Goal: Check status: Check status

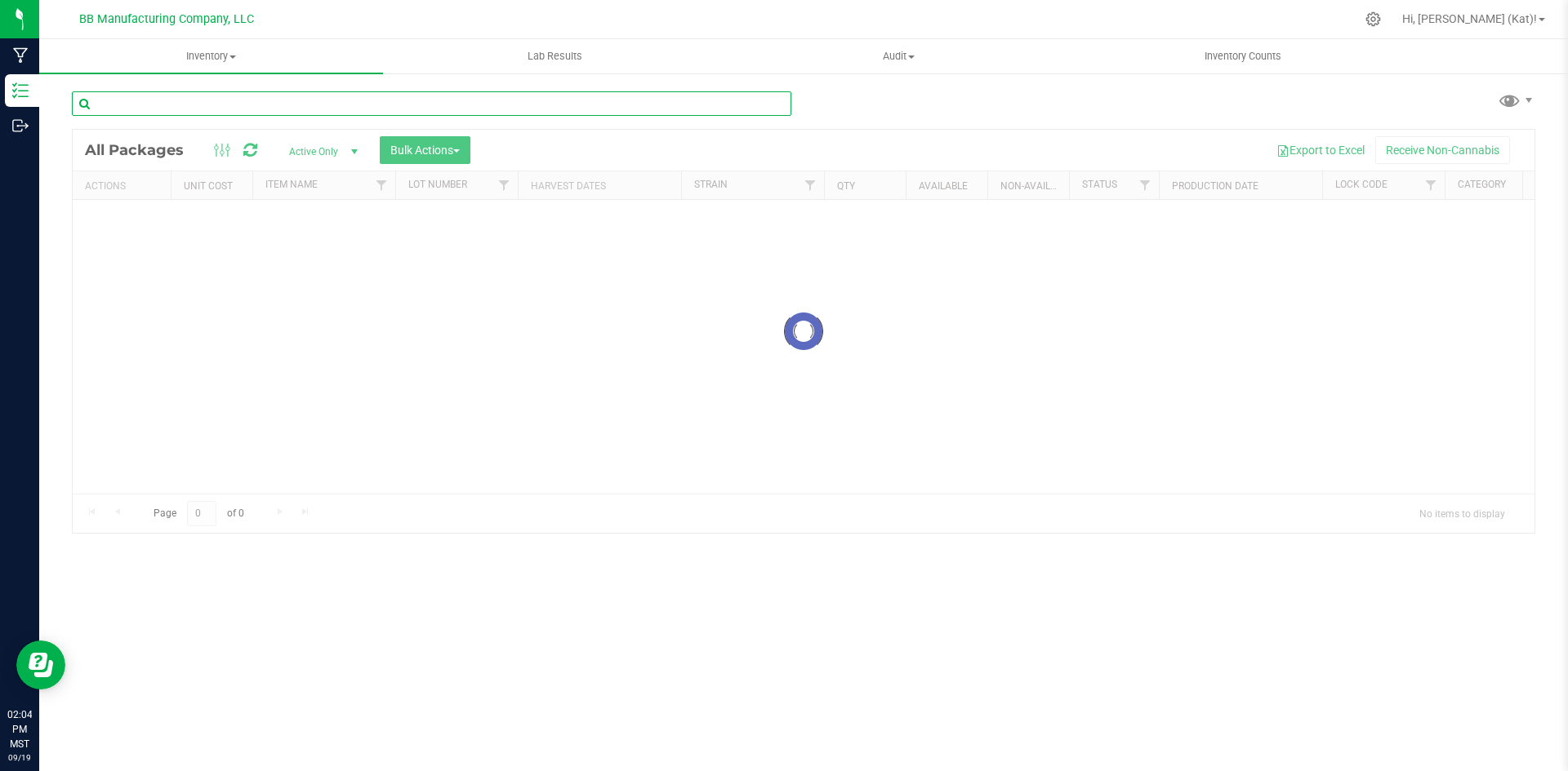
click at [413, 107] on input "text" at bounding box center [432, 104] width 719 height 25
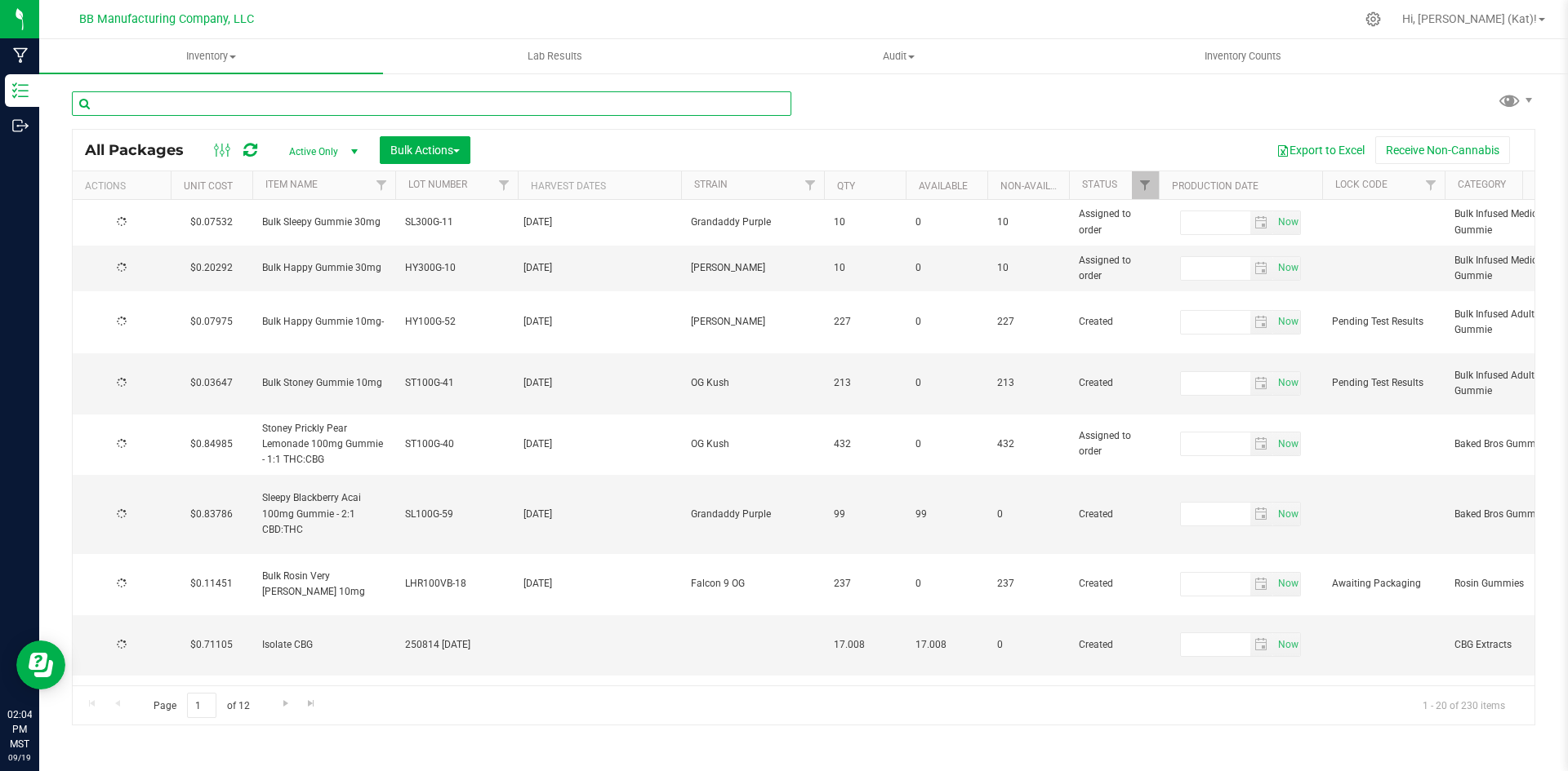
type input "[DATE]"
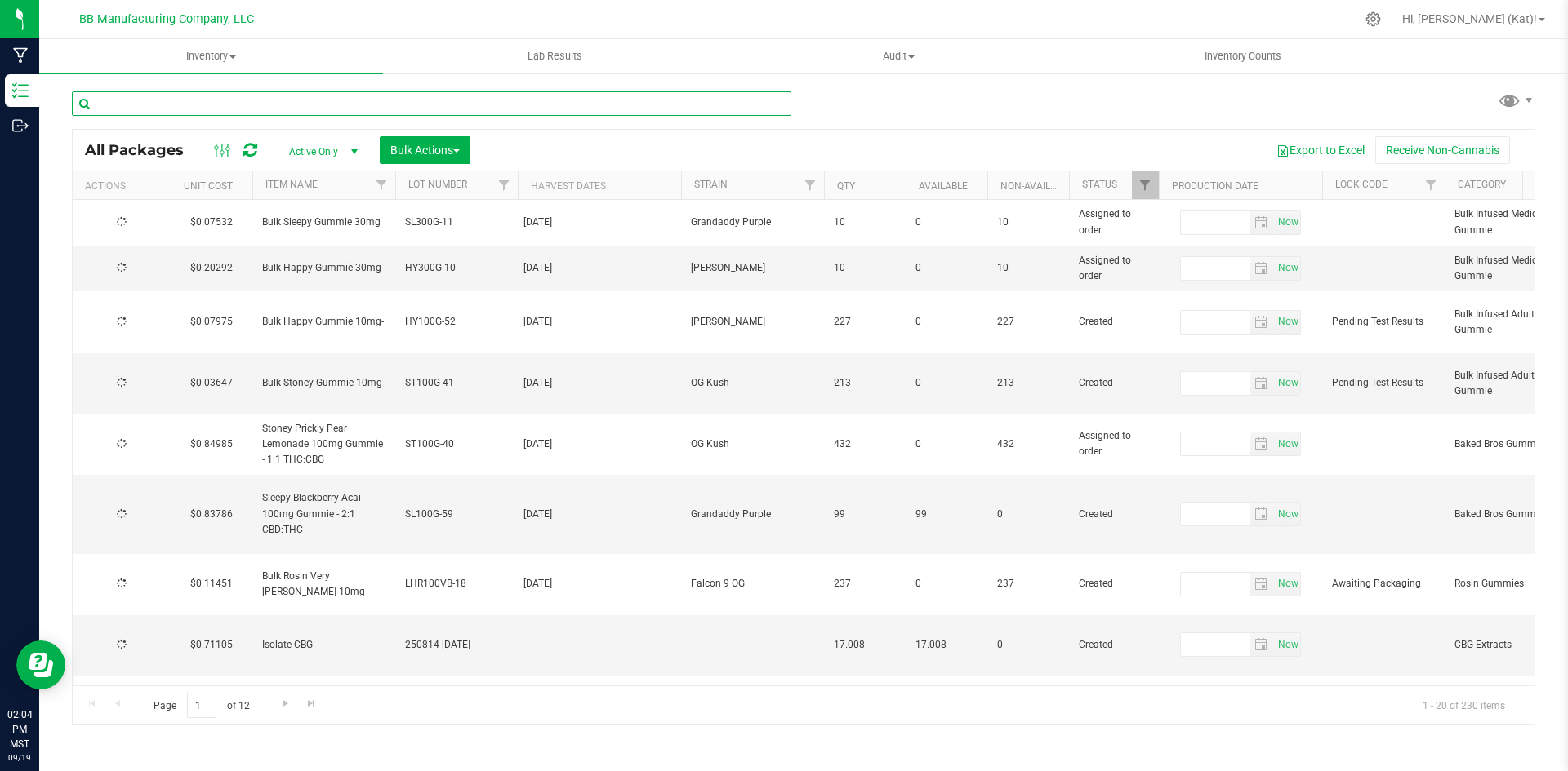
type input "[DATE]"
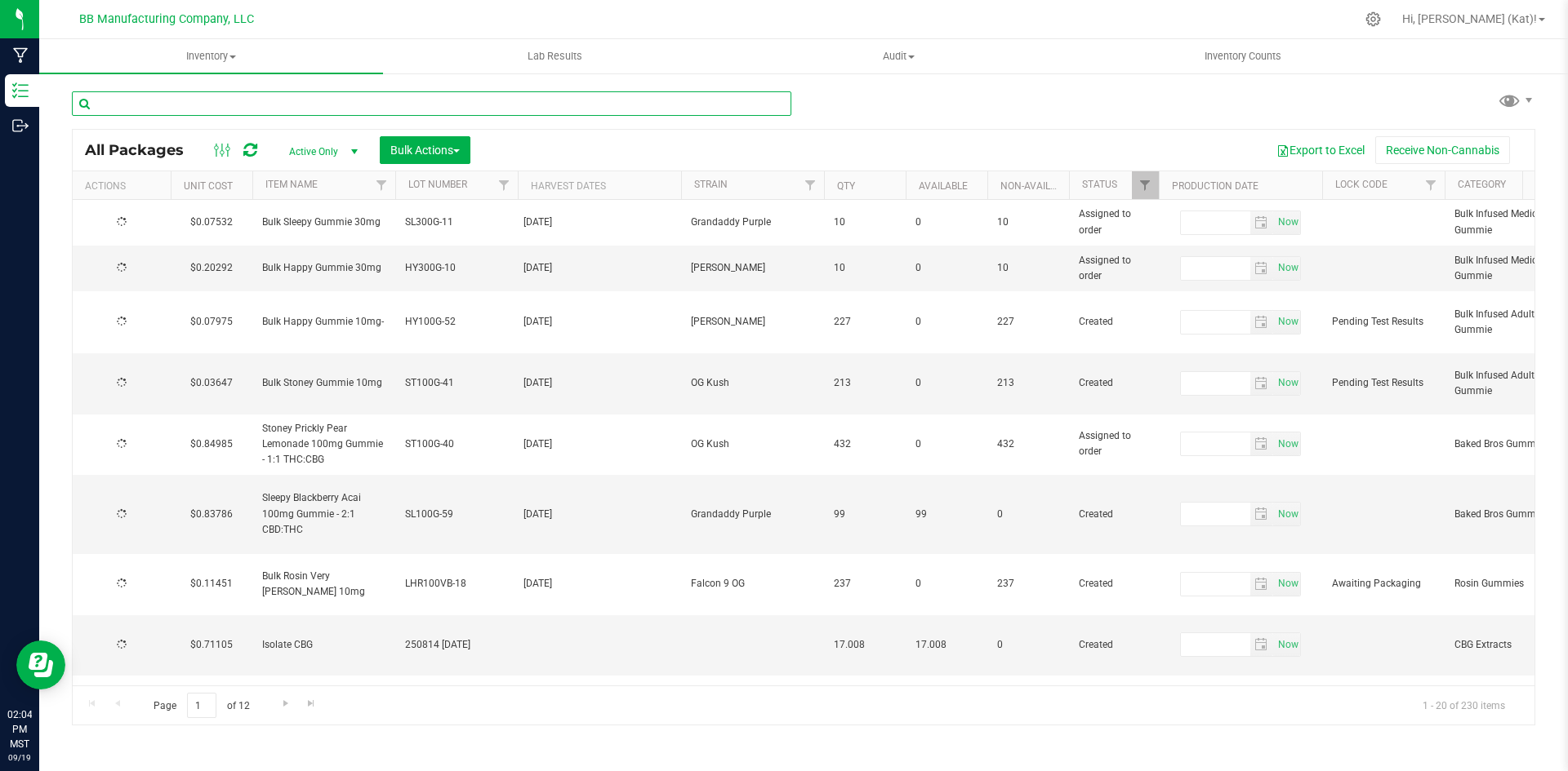
type input "[DATE]"
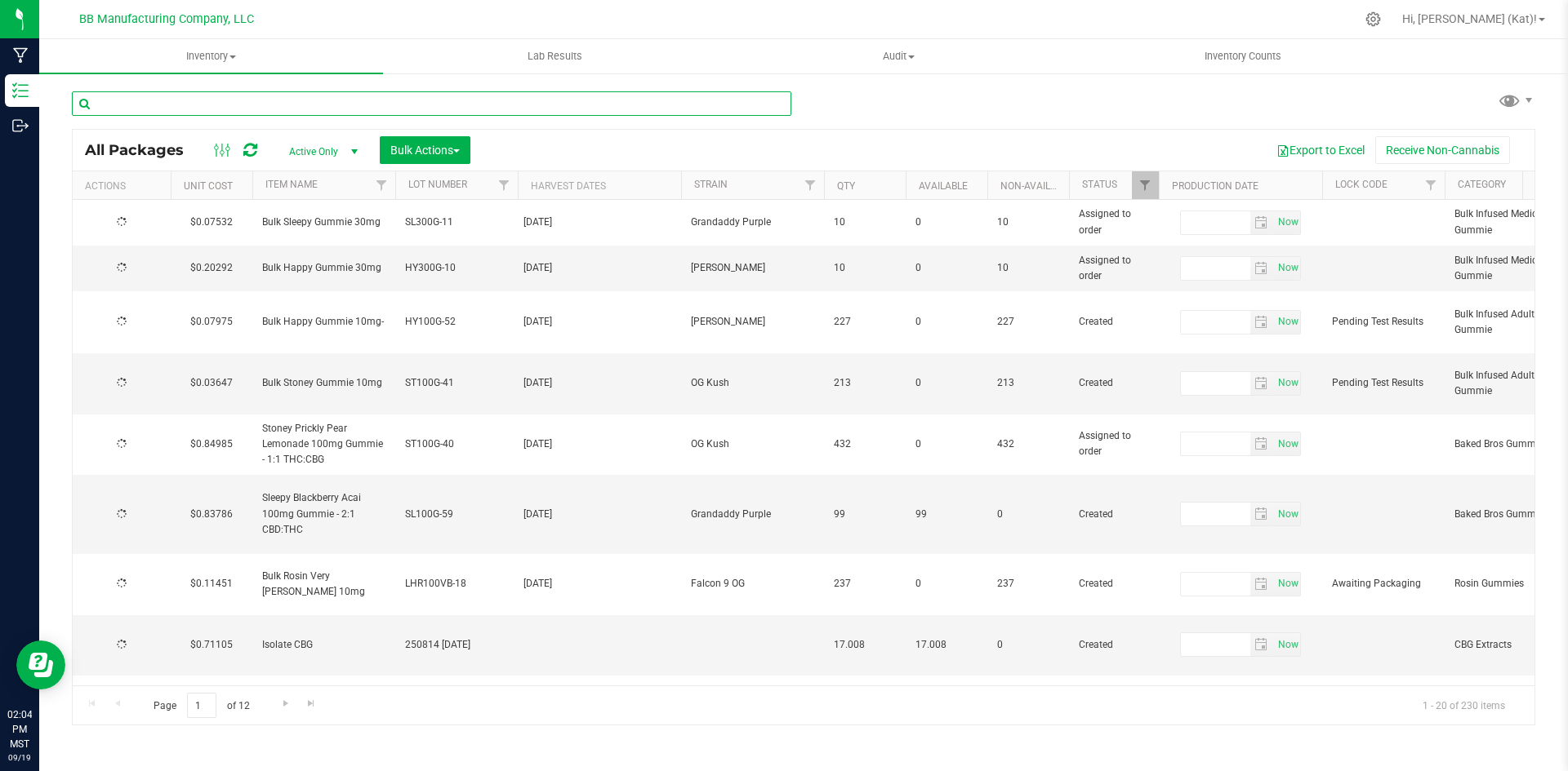
type input "[DATE]"
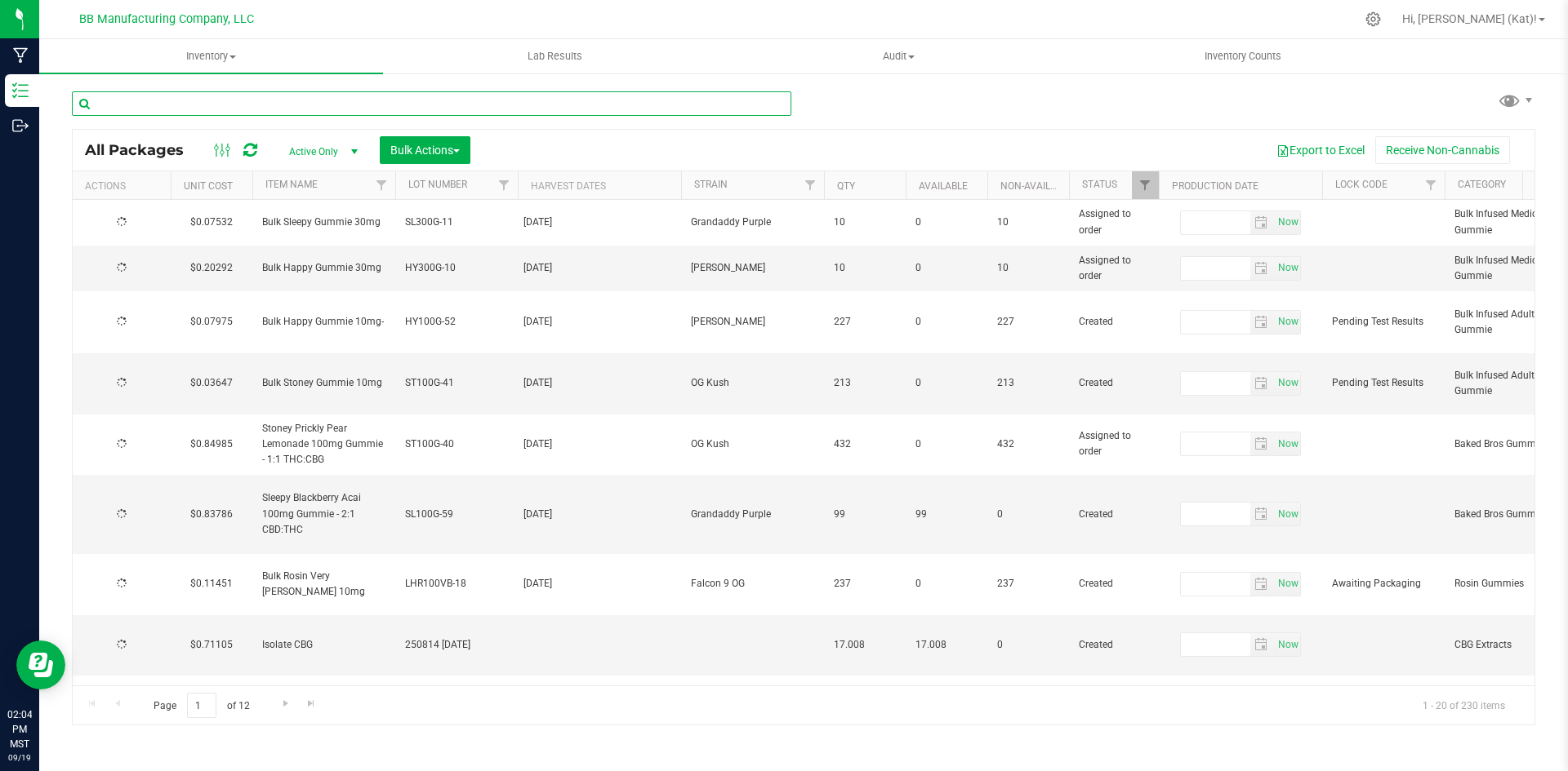
type input "[DATE]"
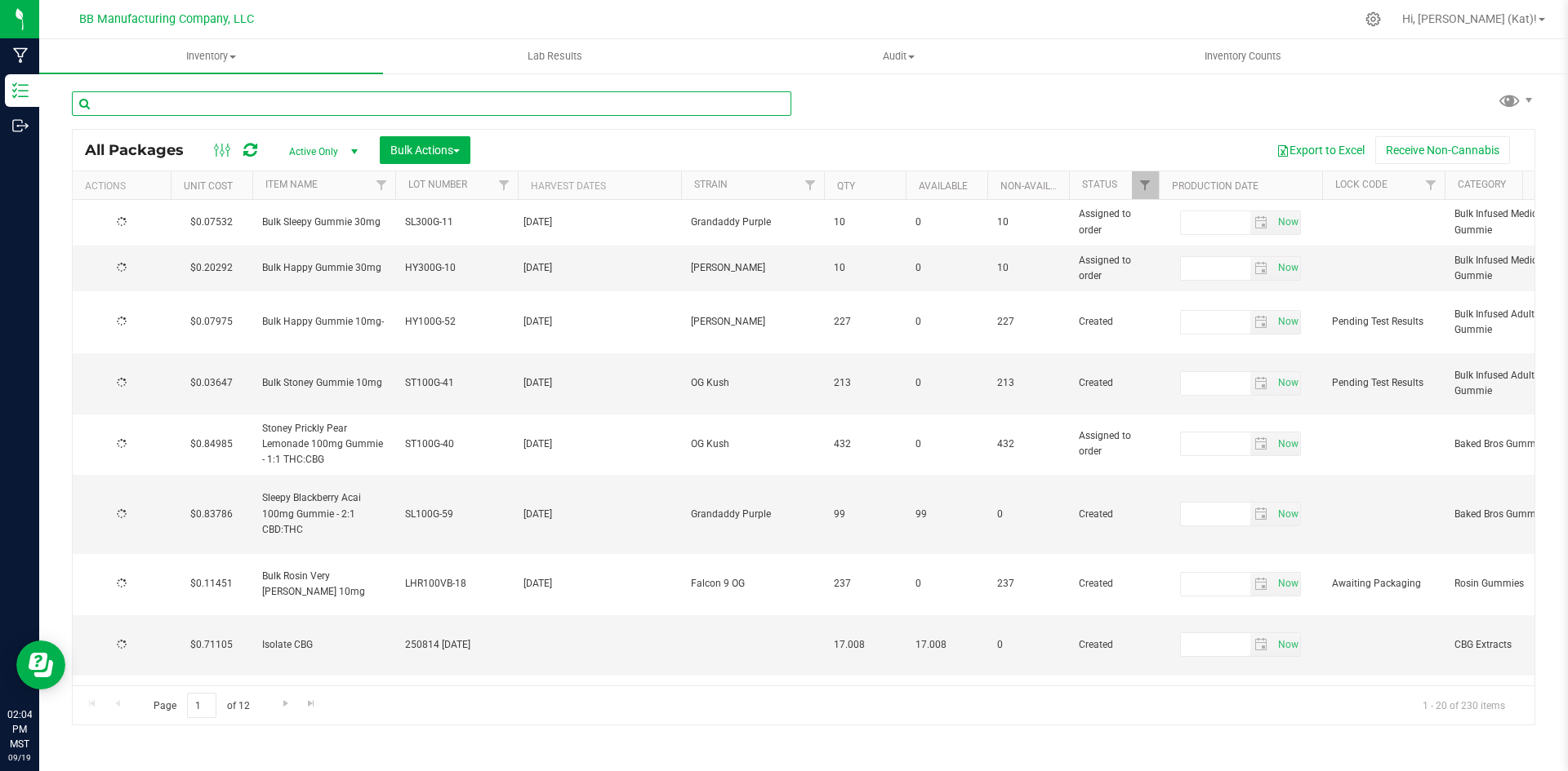
type input "[DATE]"
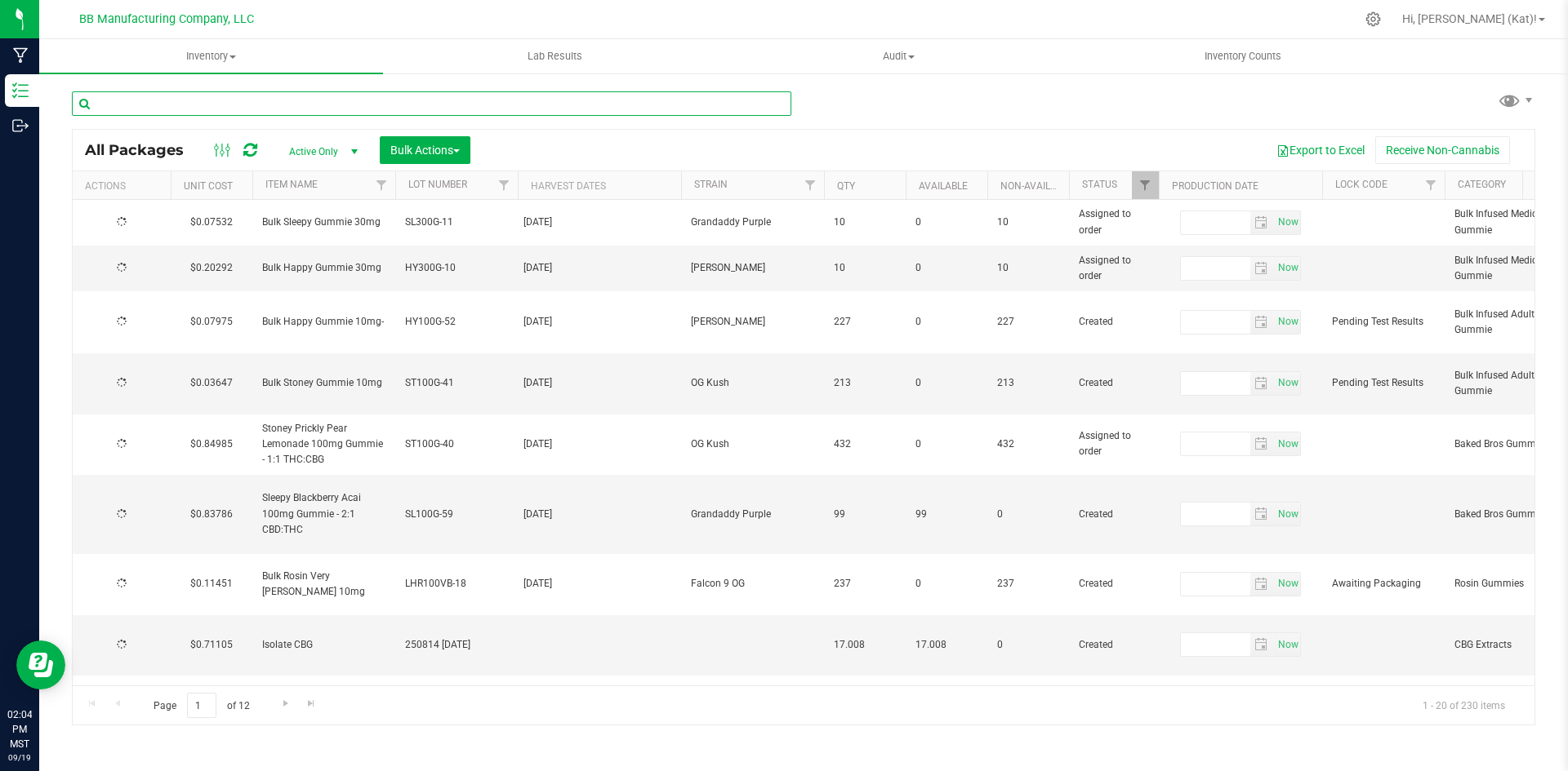
type input "[DATE]"
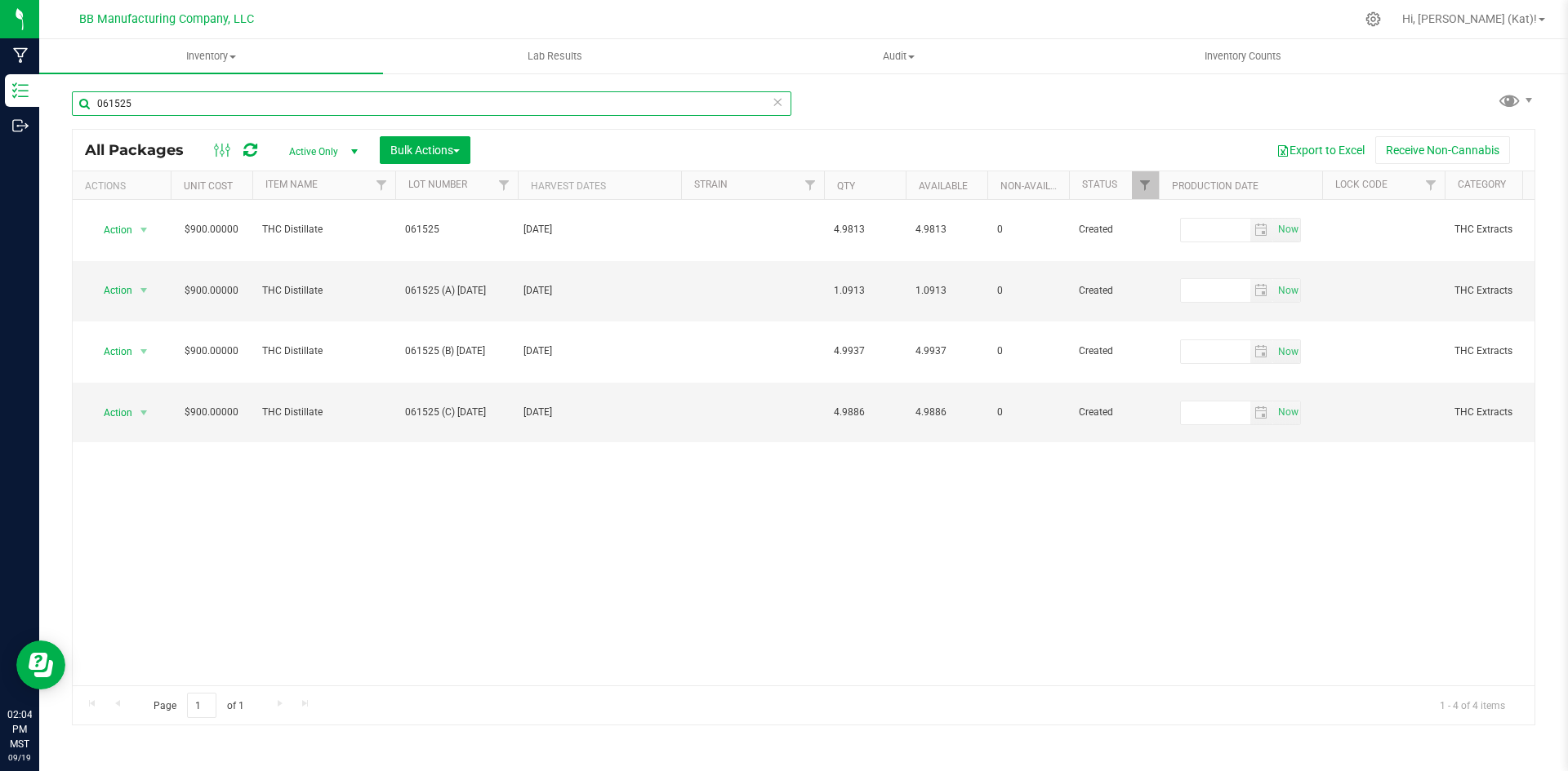
type input "061525"
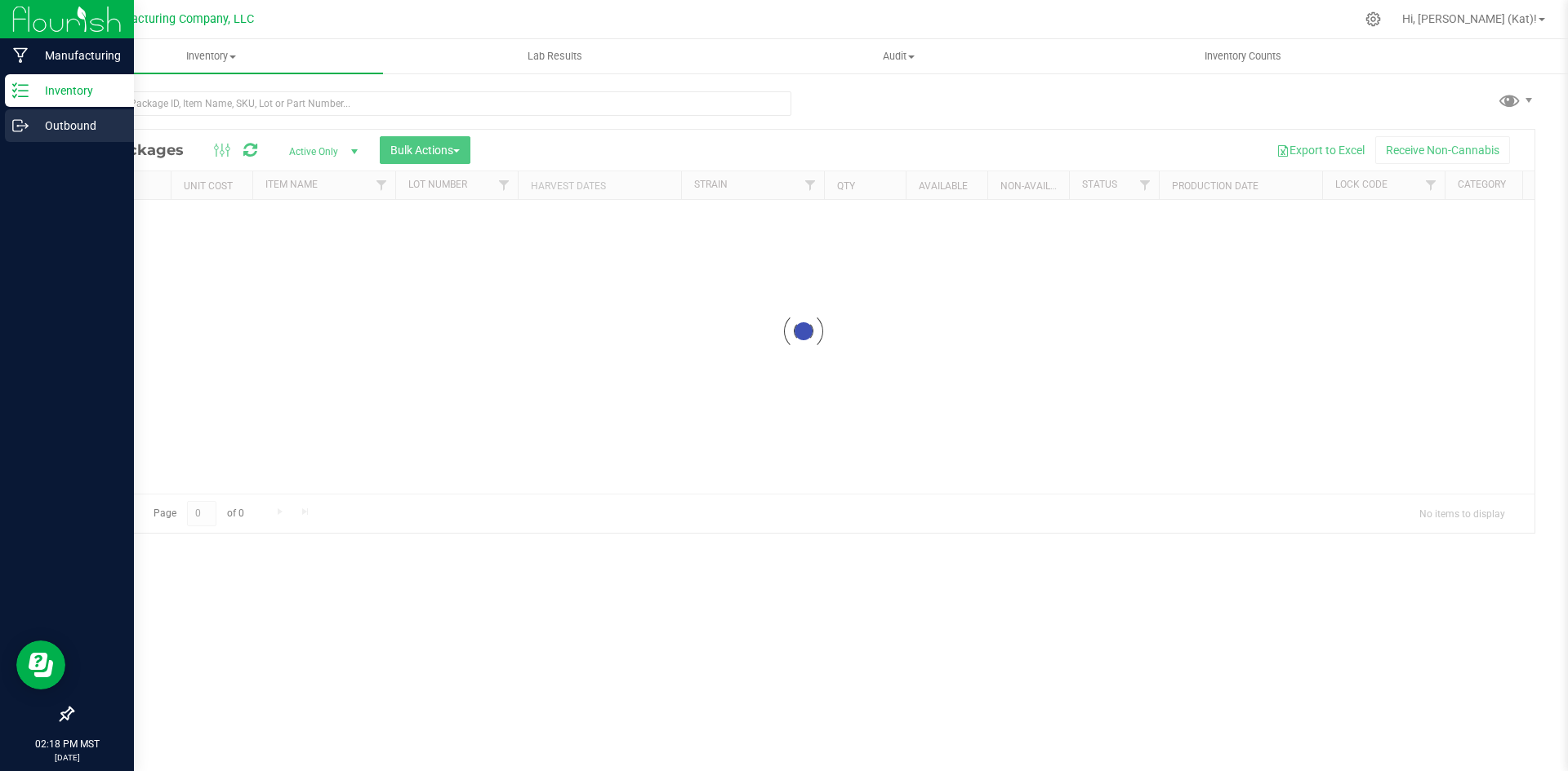
click at [31, 115] on div "Outbound" at bounding box center [70, 125] width 129 height 33
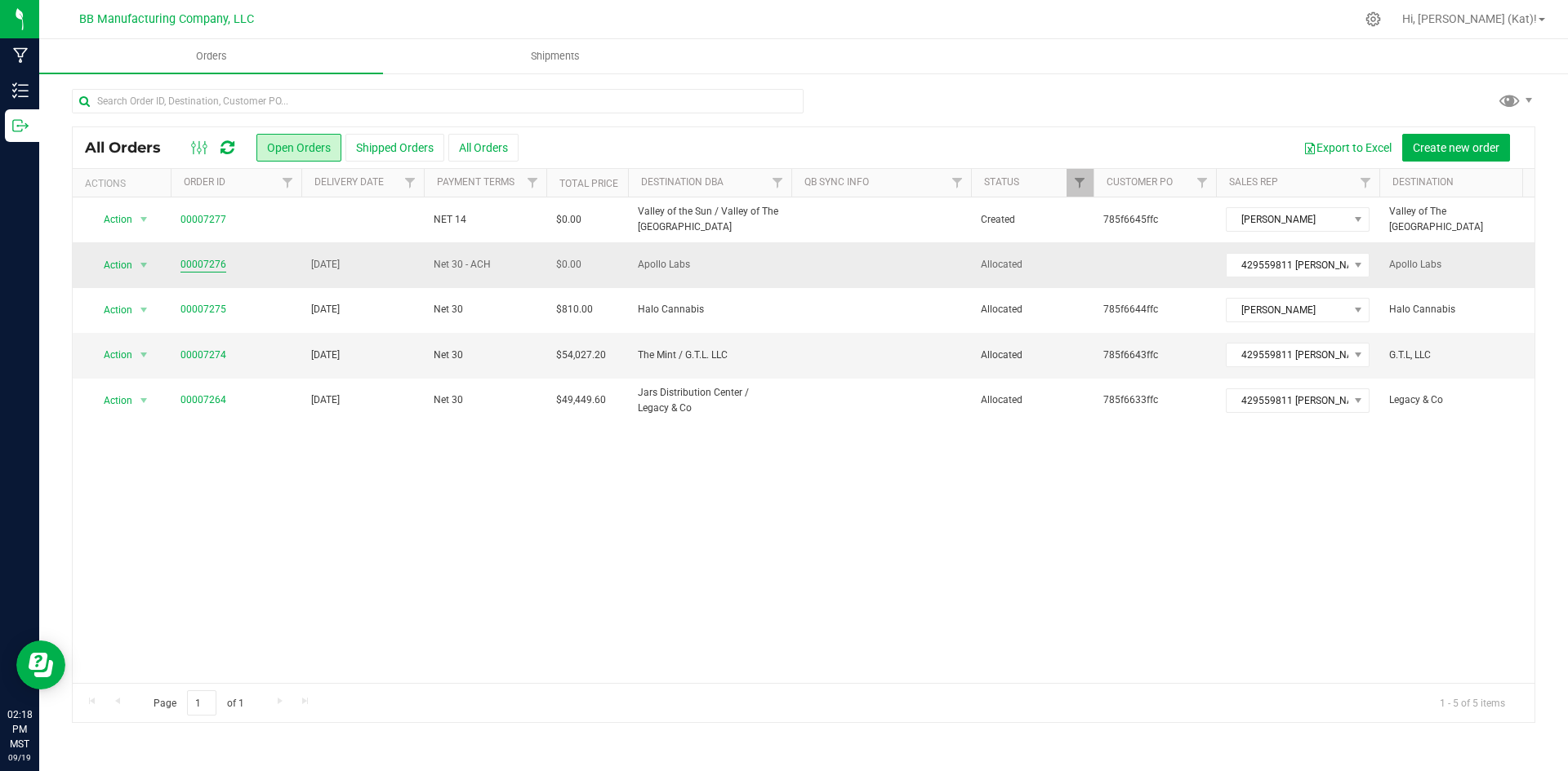
click at [219, 259] on link "00007276" at bounding box center [204, 265] width 46 height 16
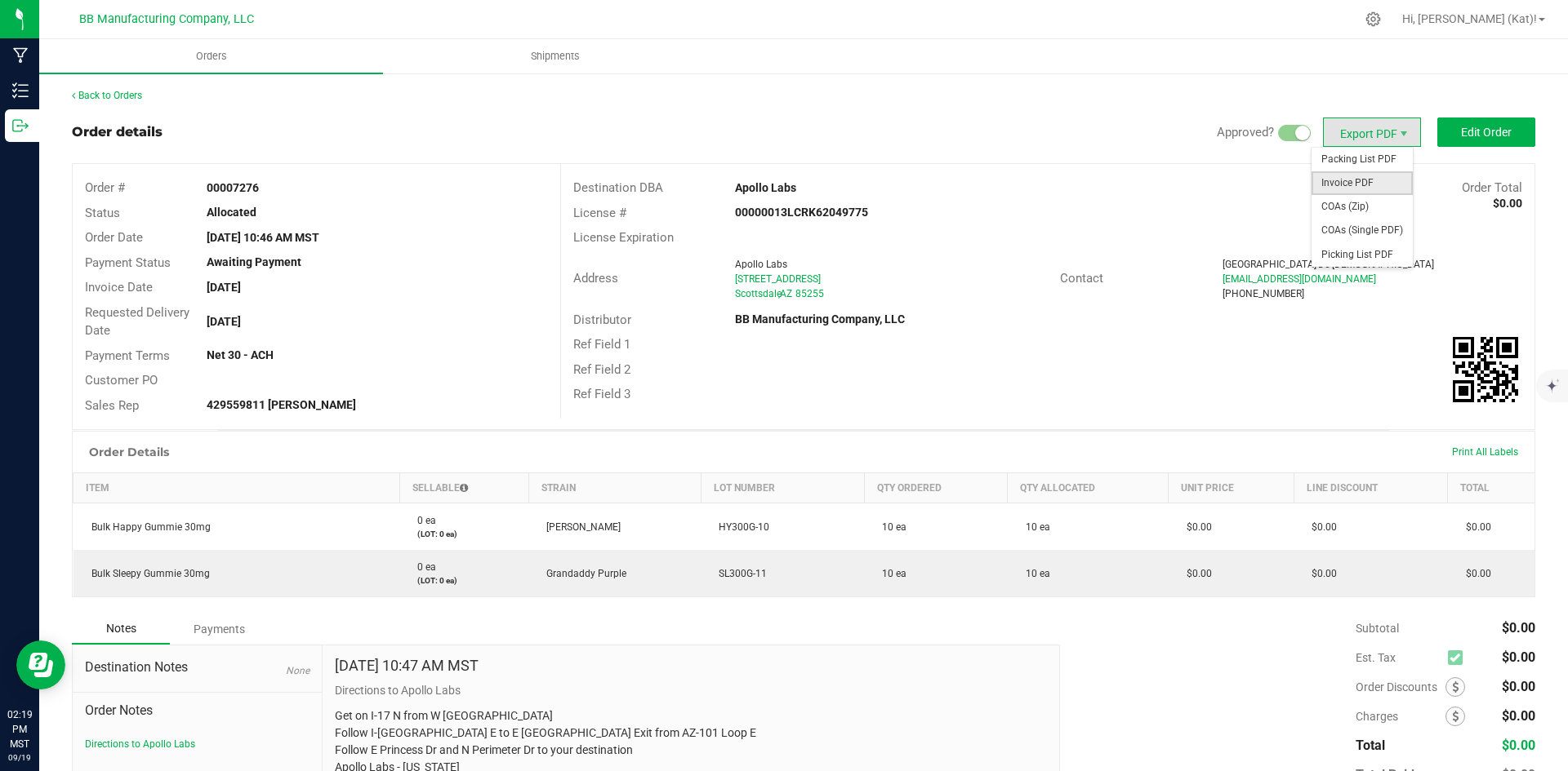
click at [1369, 173] on span "Invoice PDF" at bounding box center [1362, 183] width 101 height 24
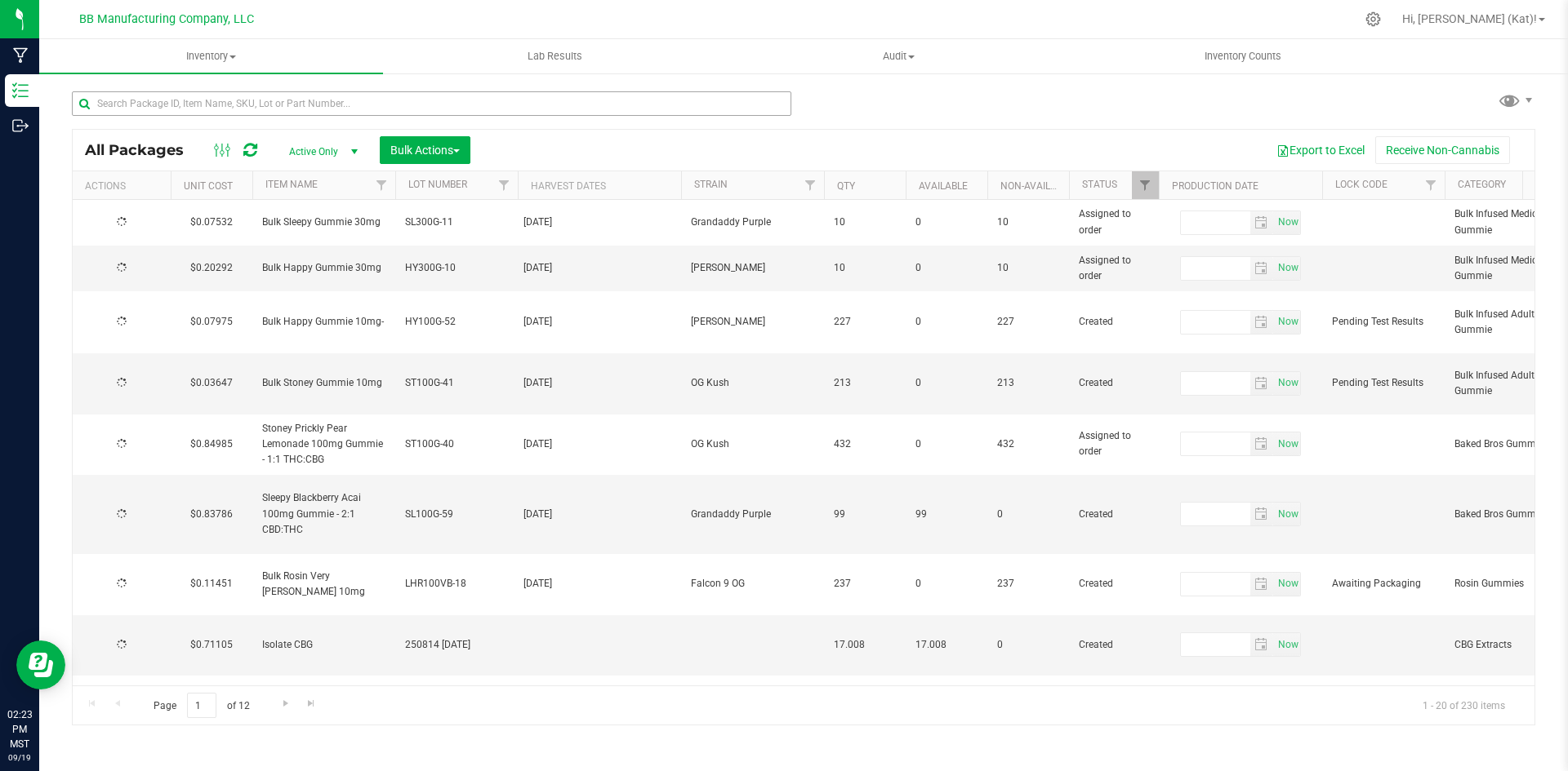
type input "[DATE]"
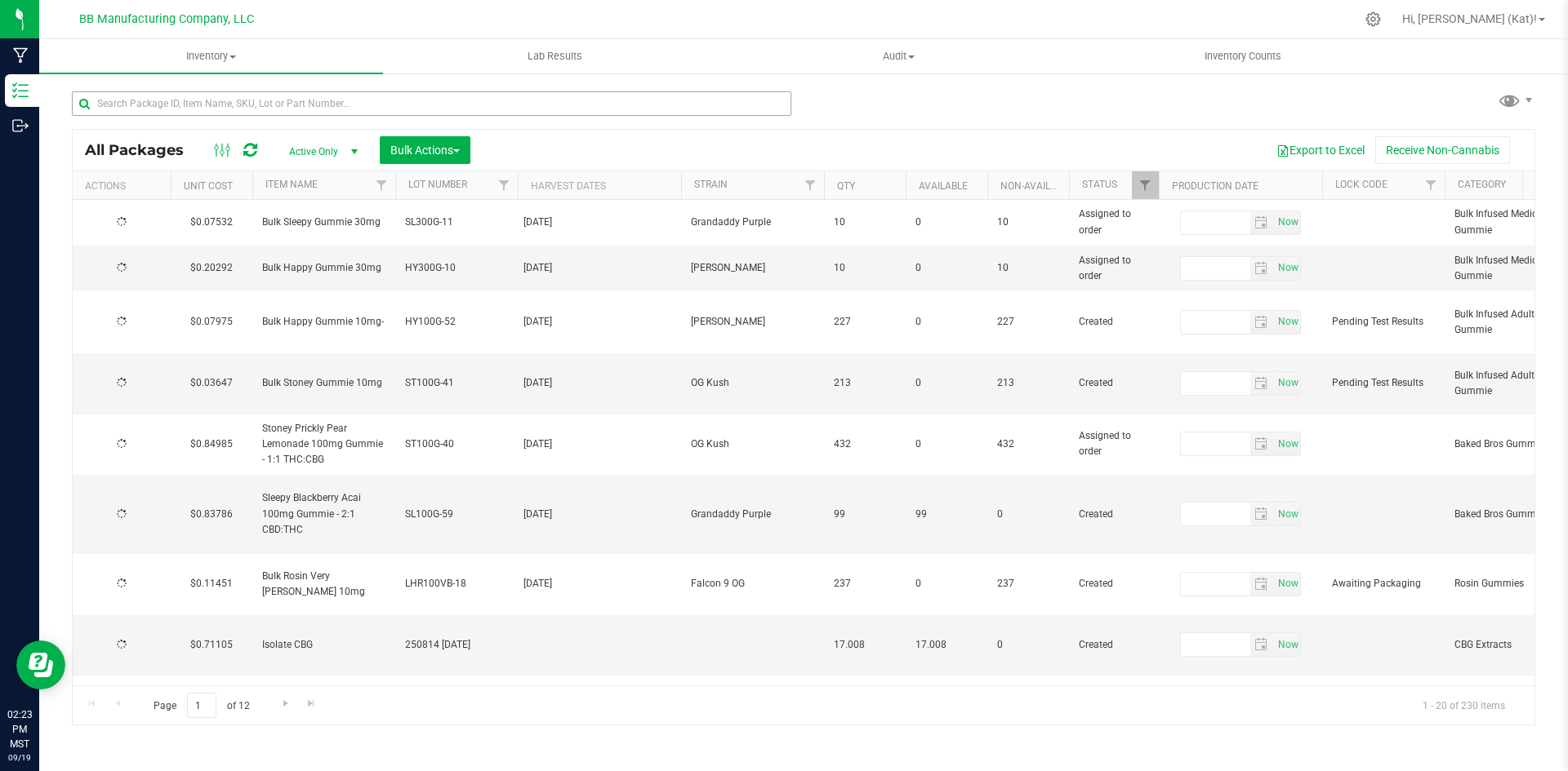
type input "[DATE]"
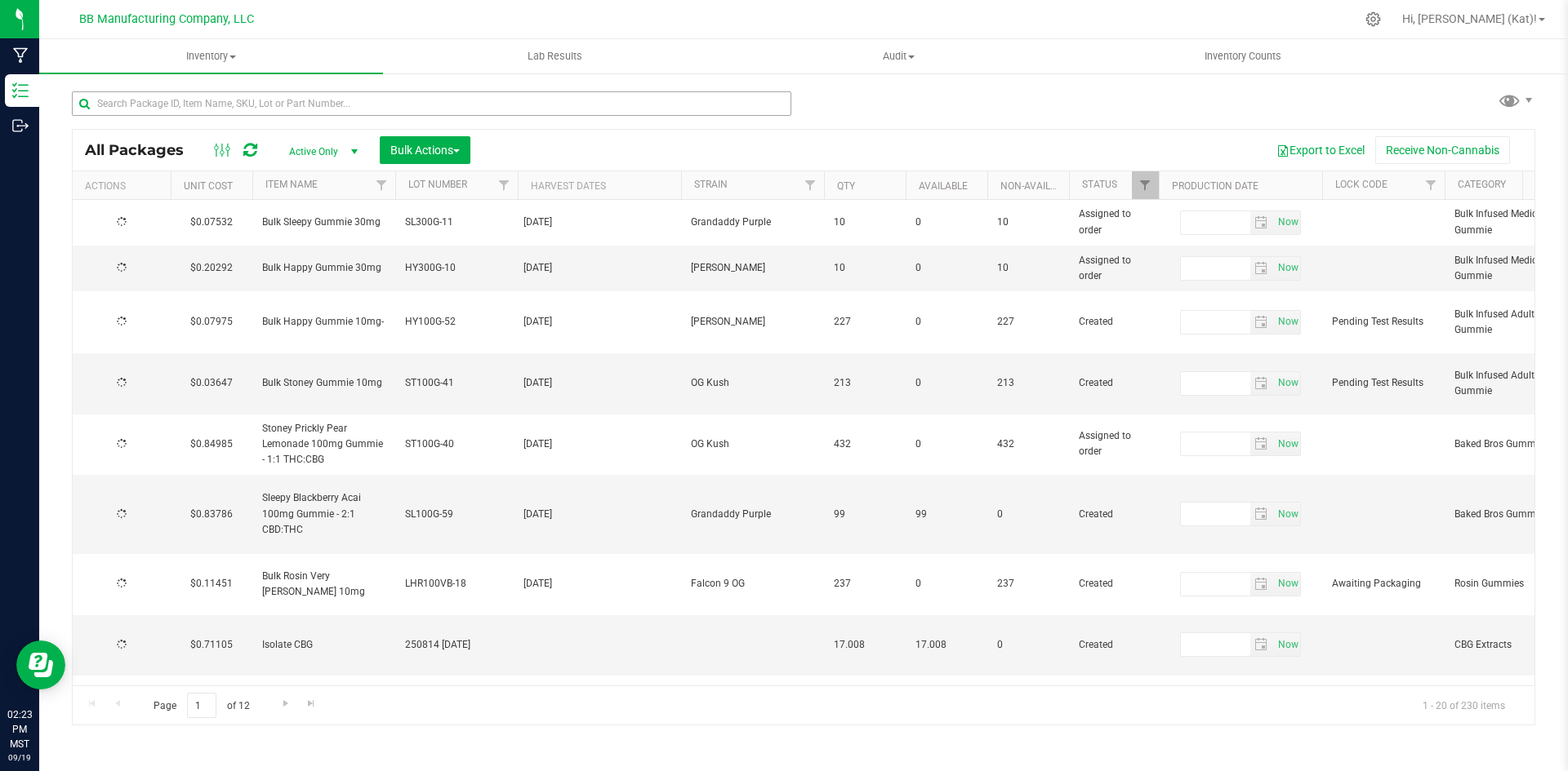
type input "[DATE]"
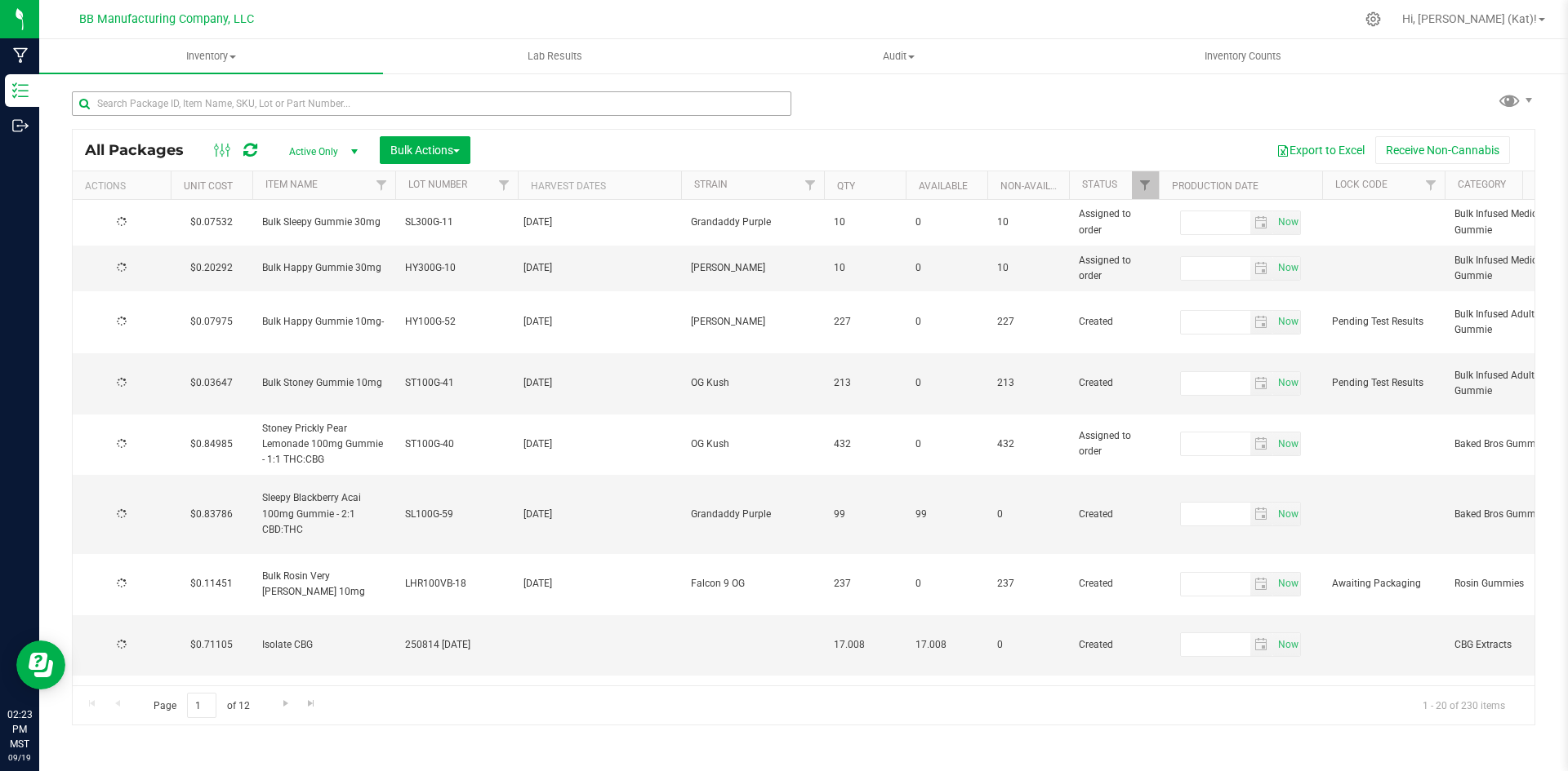
type input "[DATE]"
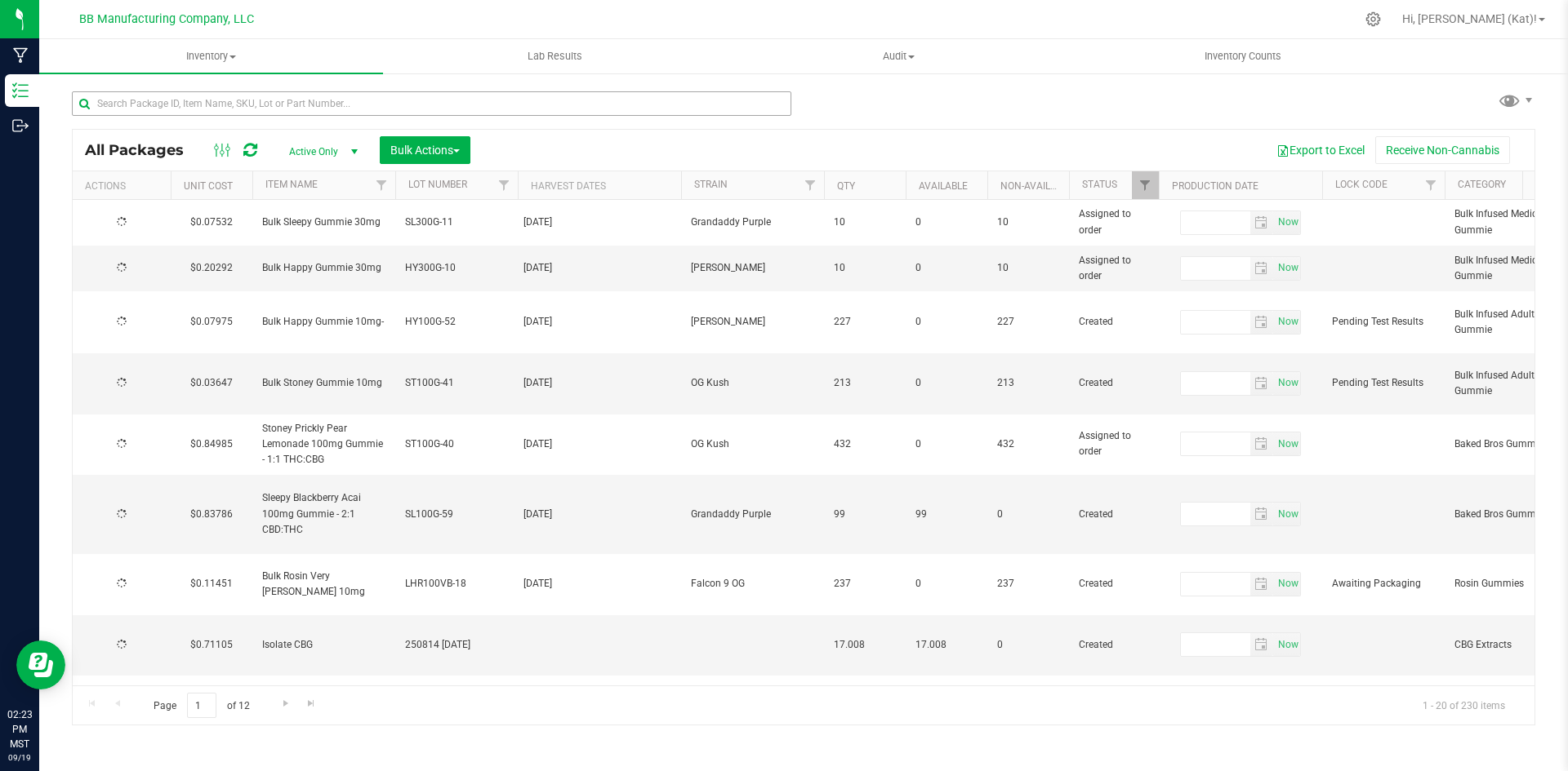
type input "[DATE]"
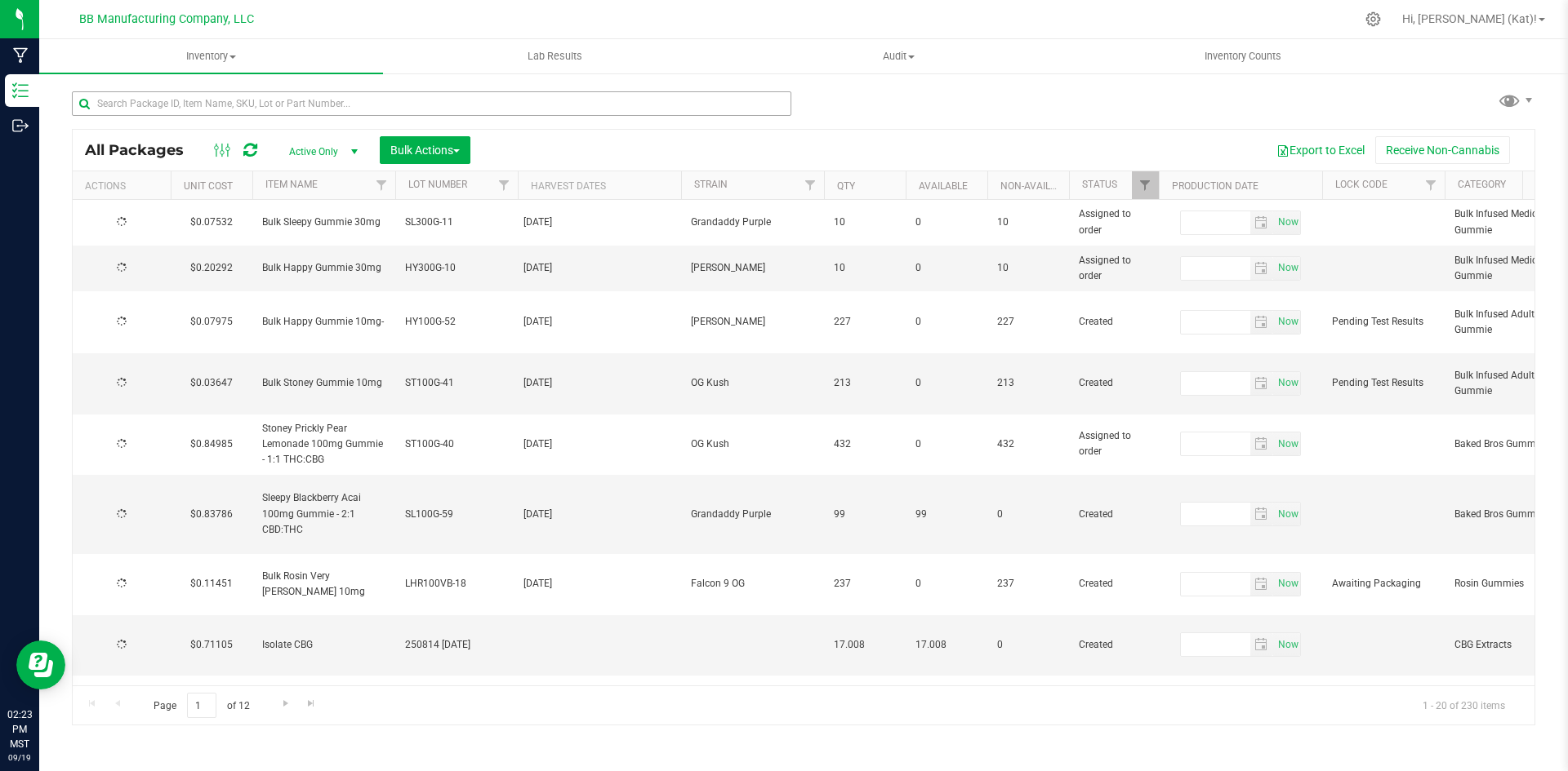
type input "[DATE]"
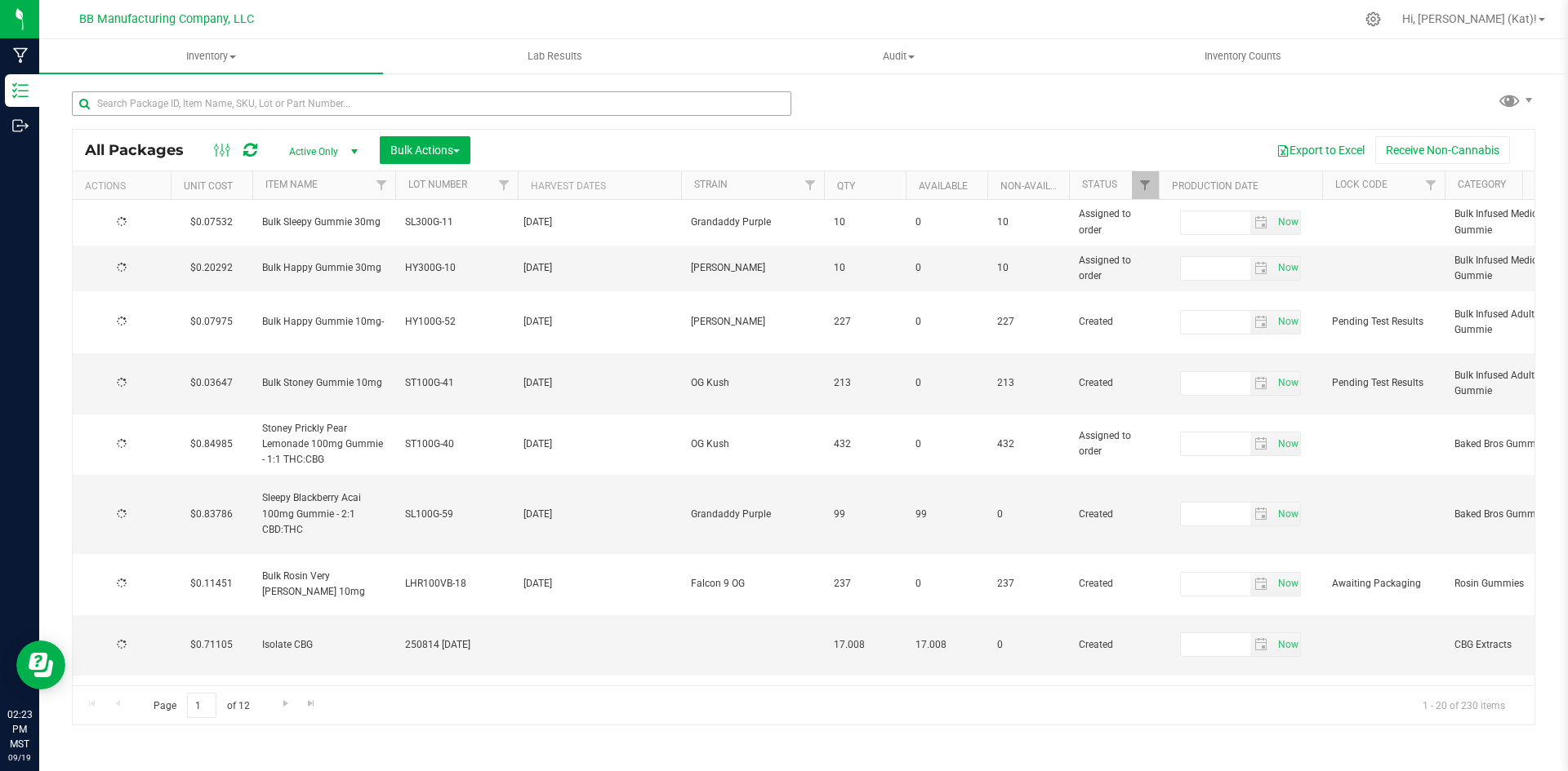
type input "[DATE]"
click at [619, 100] on input "text" at bounding box center [432, 104] width 719 height 25
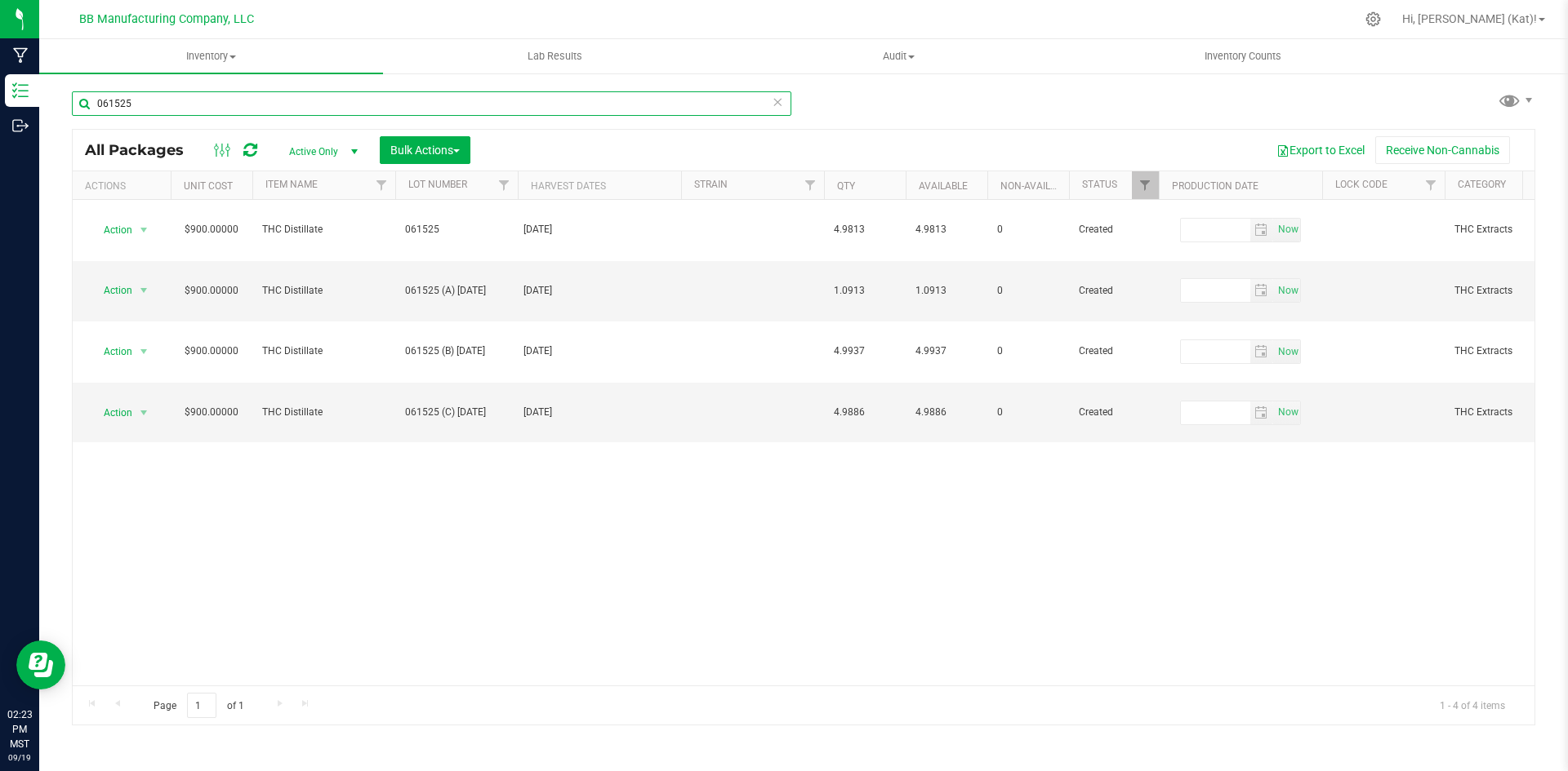
type input "061525"
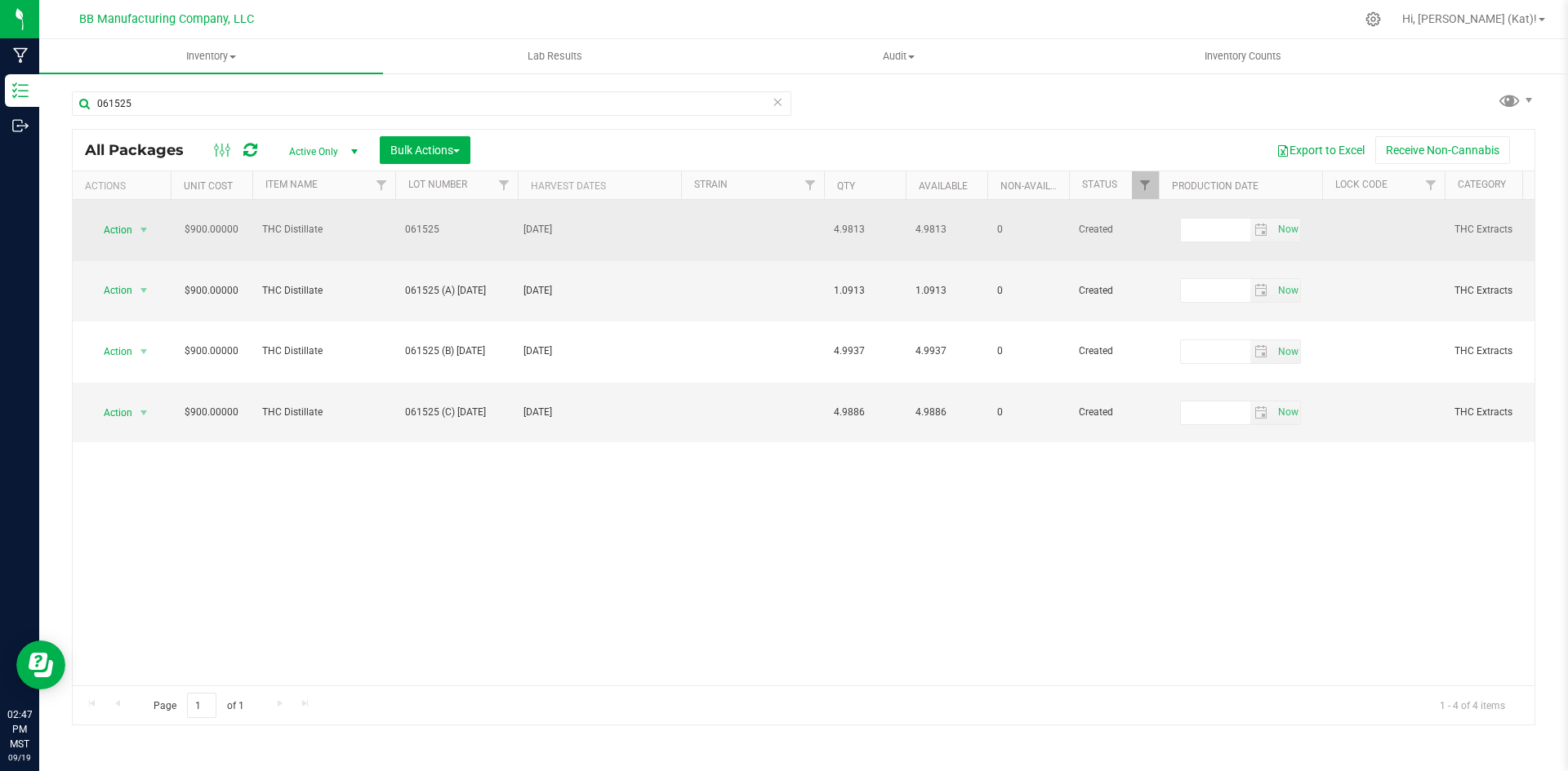
click at [470, 222] on span "061525" at bounding box center [456, 230] width 103 height 16
type input "061525 (D) [DATE]"
